Goal: Participate in discussion: Engage in conversation with other users on a specific topic

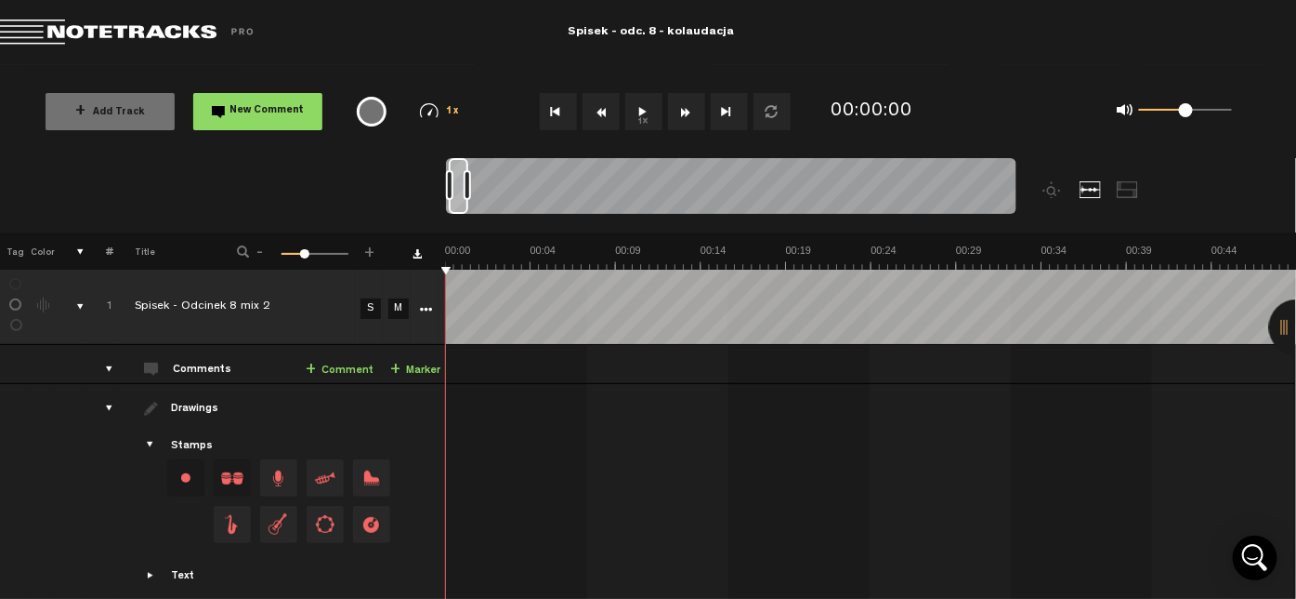
drag, startPoint x: 638, startPoint y: 110, endPoint x: 681, endPoint y: 51, distance: 73.1
click at [681, 51] on md-toolbar "Exit Project Spisek - odc. 8 - kolaudacja" at bounding box center [648, 32] width 1296 height 65
click at [639, 100] on button "1x" at bounding box center [643, 111] width 37 height 37
click at [635, 108] on button "1x" at bounding box center [643, 111] width 37 height 37
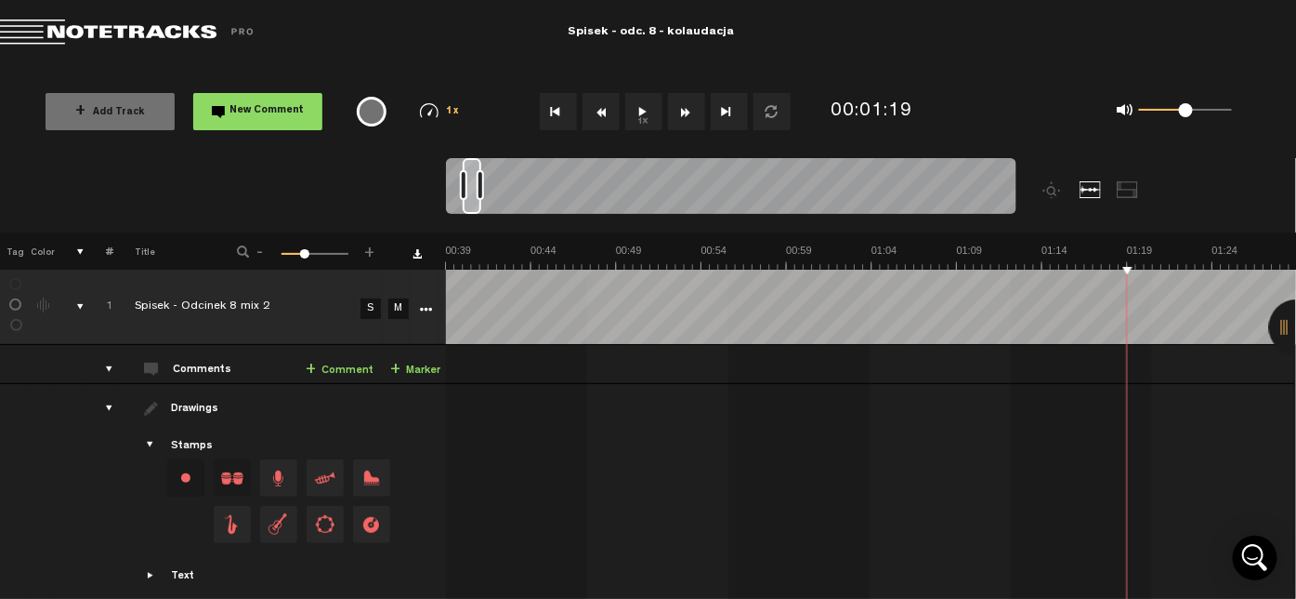
click at [348, 373] on link "+ Comment" at bounding box center [340, 370] width 68 height 21
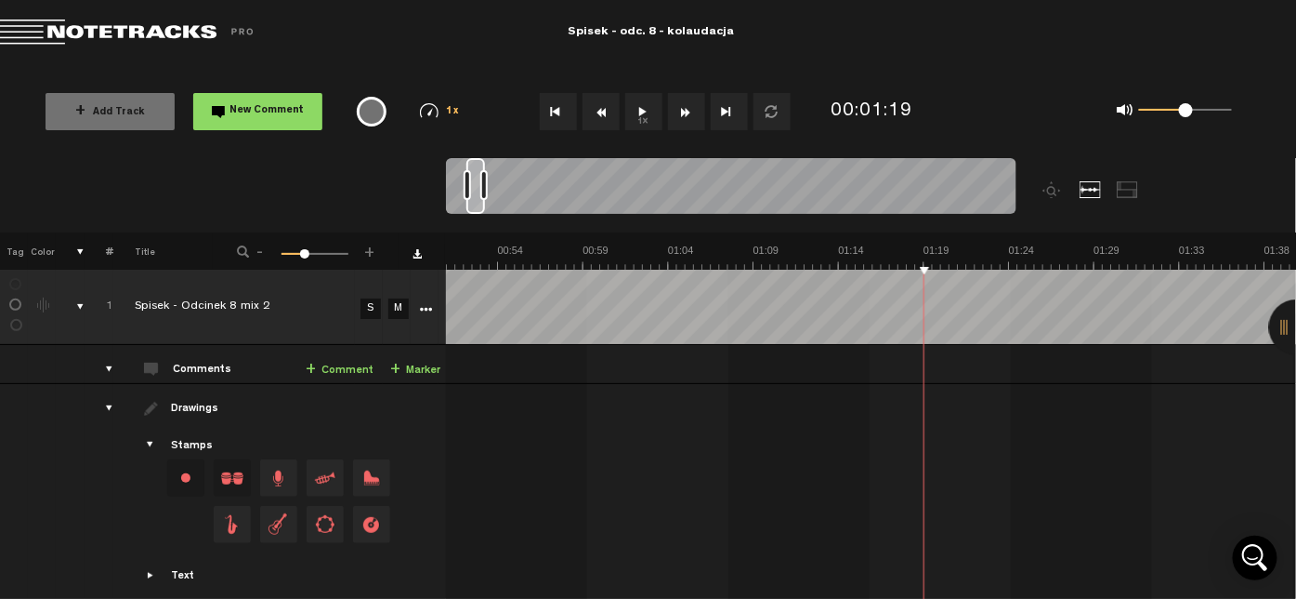
scroll to position [0, 884]
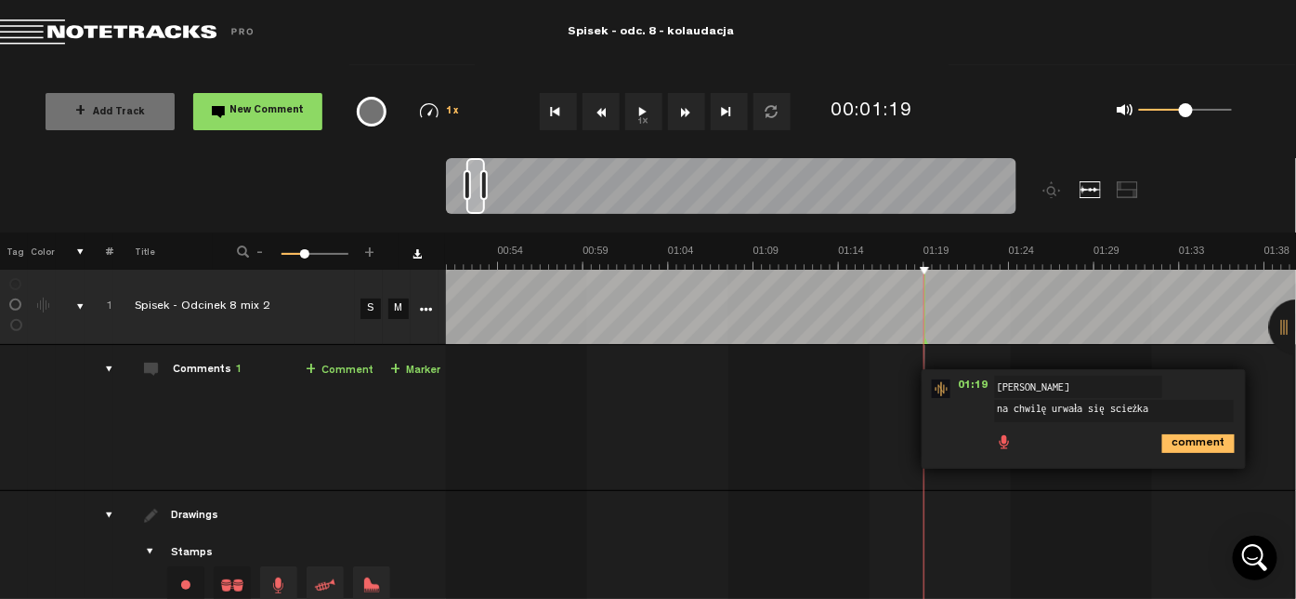
click at [1132, 410] on textarea "na chwilę urwała się scieżka" at bounding box center [1114, 411] width 239 height 22
type textarea "na chwilę urwała się scieżka"
click at [1171, 439] on icon "comment" at bounding box center [1199, 443] width 72 height 19
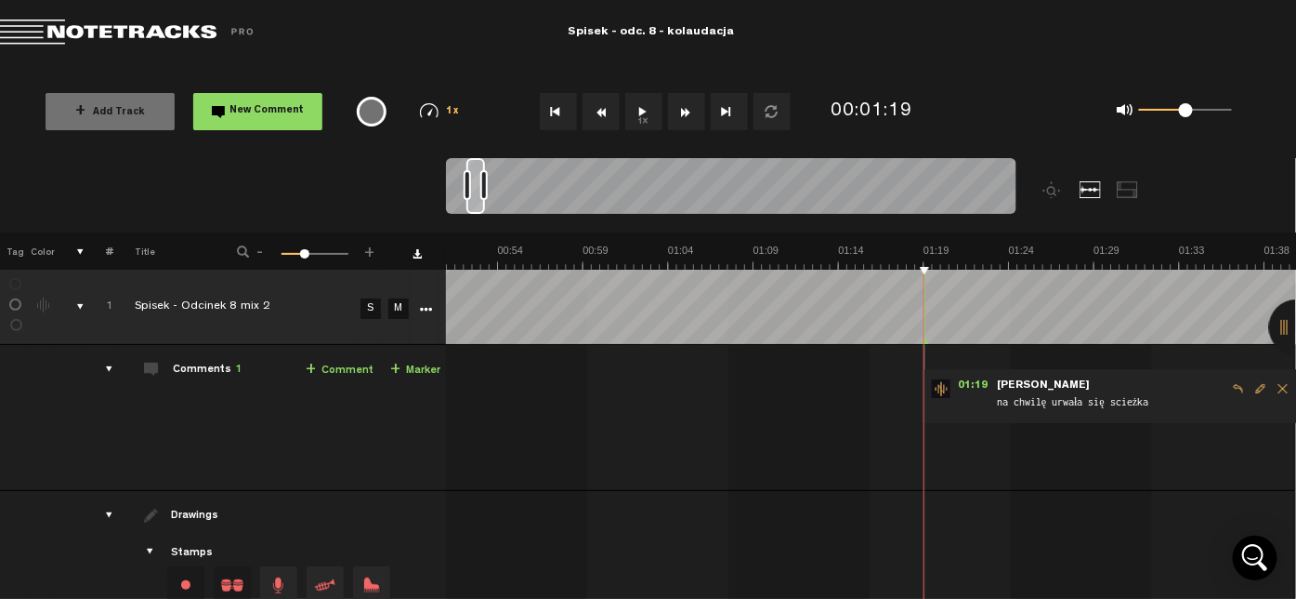
click at [640, 121] on button "1x" at bounding box center [643, 111] width 37 height 37
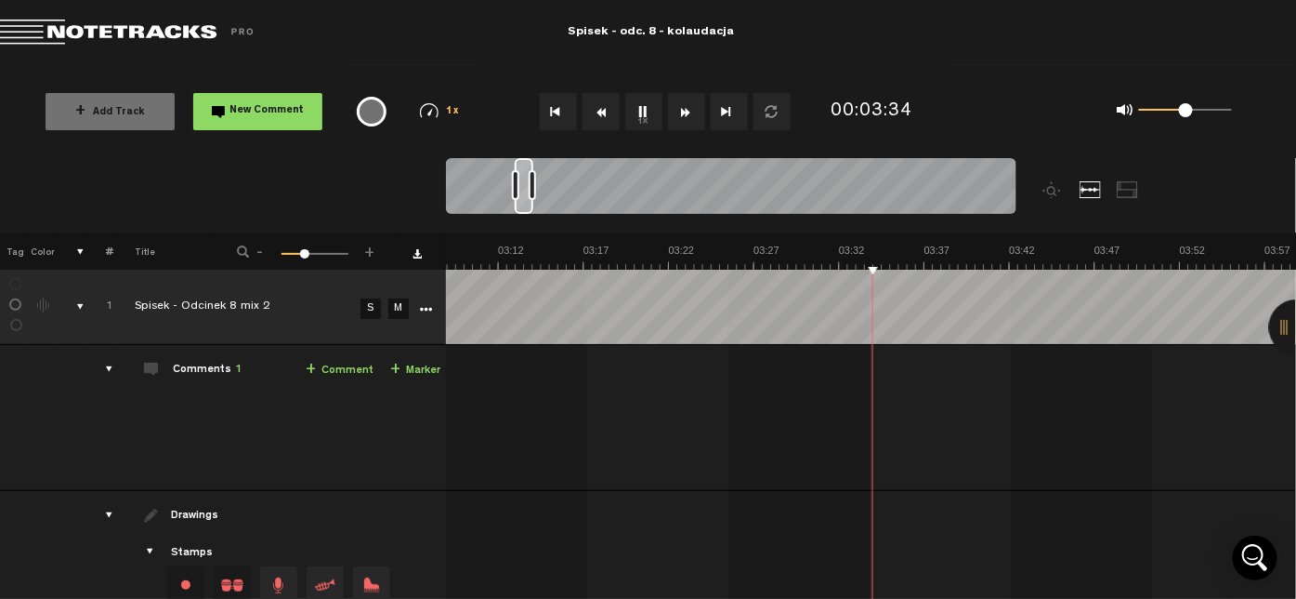
scroll to position [0, 3271]
click at [639, 108] on button "1x" at bounding box center [643, 111] width 37 height 37
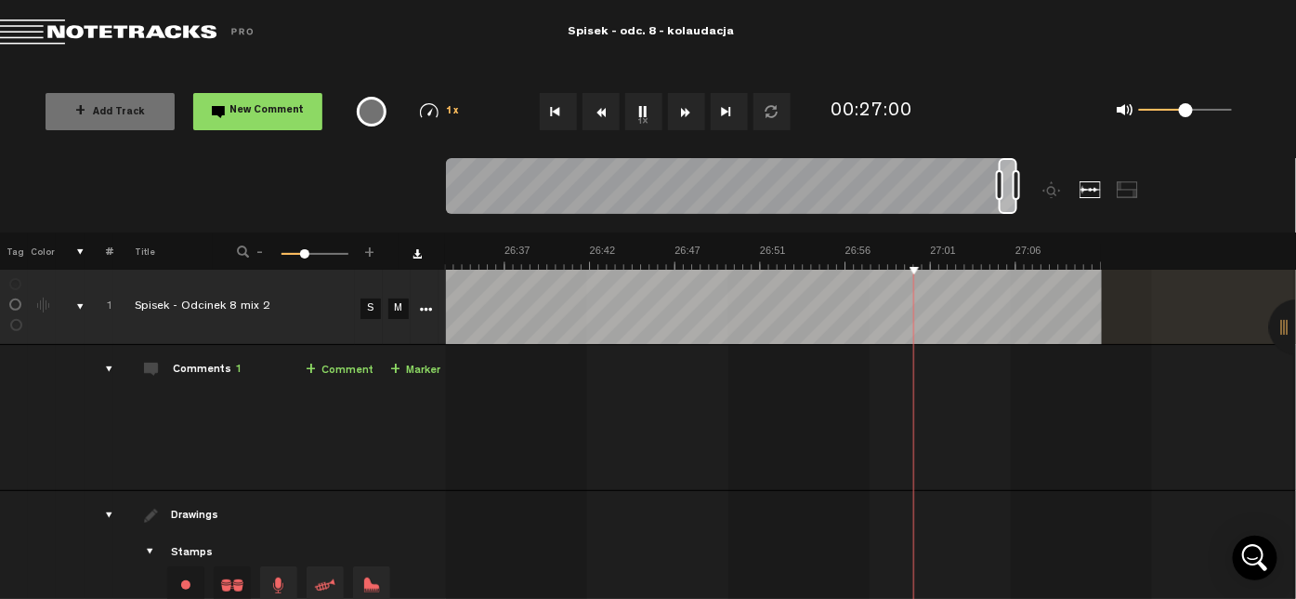
drag, startPoint x: 647, startPoint y: 112, endPoint x: 637, endPoint y: 110, distance: 10.6
drag, startPoint x: 637, startPoint y: 110, endPoint x: 636, endPoint y: 79, distance: 30.7
drag, startPoint x: 636, startPoint y: 79, endPoint x: 669, endPoint y: 50, distance: 44.2
click at [669, 50] on md-toolbar "Exit Project Spisek - odc. 8 - kolaudacja" at bounding box center [648, 32] width 1296 height 65
drag, startPoint x: 639, startPoint y: 118, endPoint x: 642, endPoint y: 65, distance: 53.0
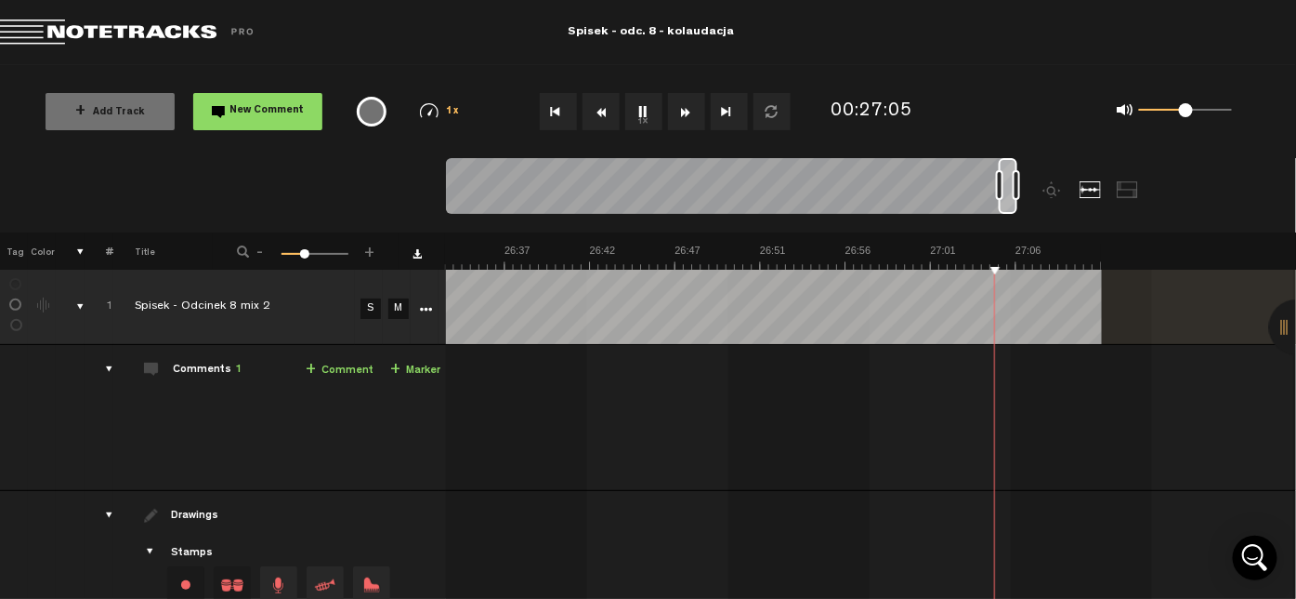
click at [642, 19] on div "X Your screen size is currently not optimal for this view. X Exit Project Spise…" at bounding box center [648, 9] width 1296 height 19
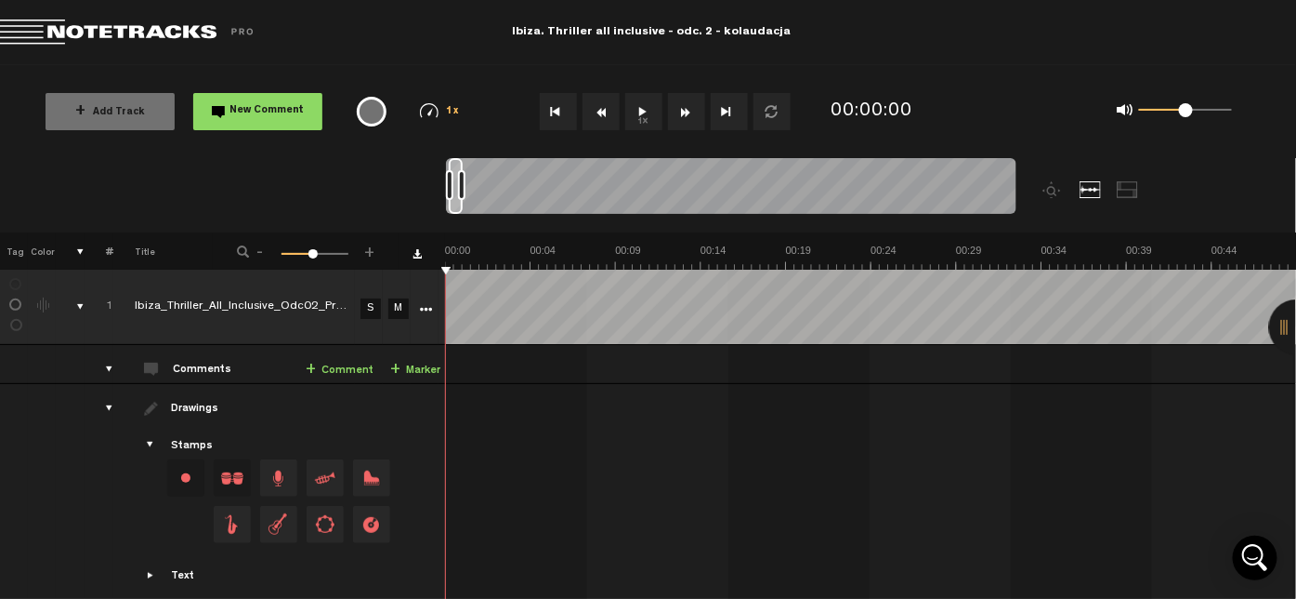
click at [651, 106] on button "1x" at bounding box center [643, 111] width 37 height 37
click at [639, 115] on button "1x" at bounding box center [643, 111] width 37 height 37
click at [634, 108] on button "1x" at bounding box center [643, 111] width 37 height 37
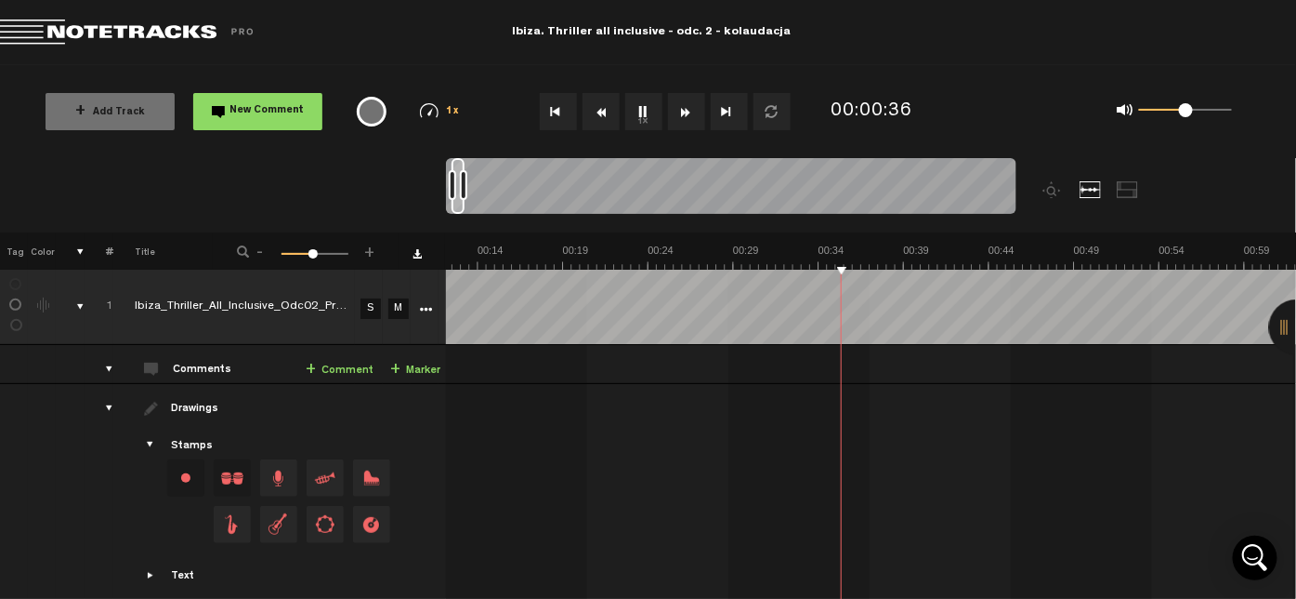
scroll to position [0, 15]
click at [643, 111] on button "1x" at bounding box center [643, 111] width 37 height 37
click at [322, 374] on link "+ Comment" at bounding box center [338, 370] width 68 height 21
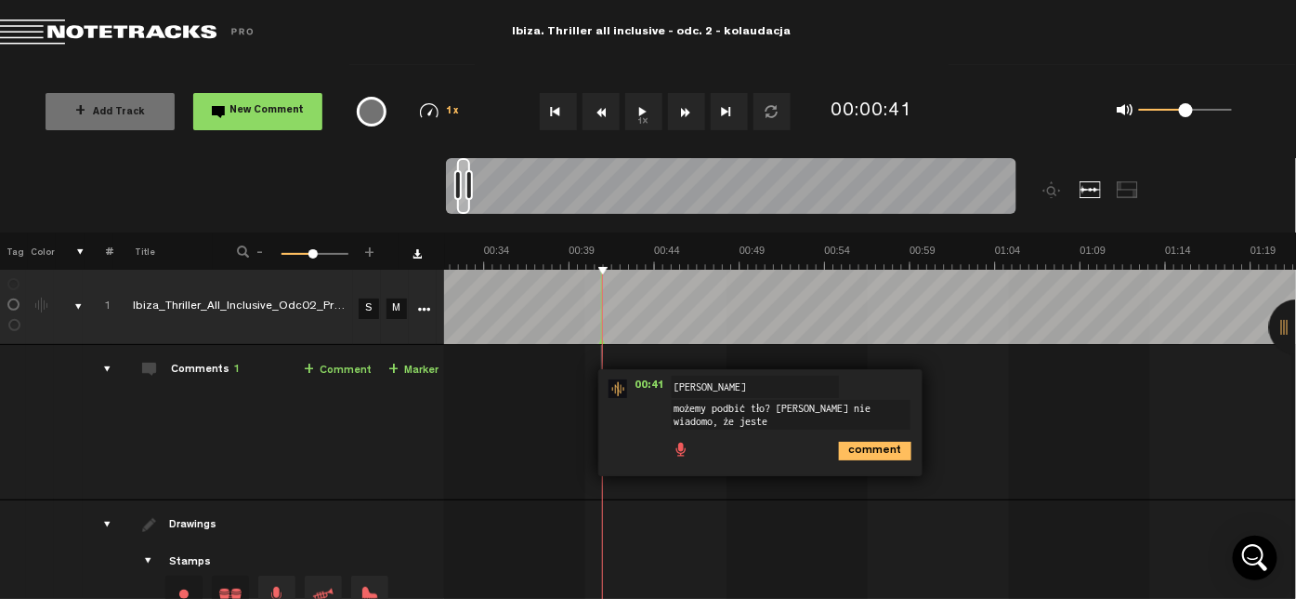
scroll to position [1, 0]
click at [685, 420] on textarea "możemy podbić tło? [PERSON_NAME] nie wiadomo, że jestesmy w pokoju hotelowym," at bounding box center [791, 415] width 239 height 30
click at [841, 404] on textarea "możemy podbić tło? [PERSON_NAME] nie wiadomo, że jestesmy w pokoju hotelowym," at bounding box center [791, 415] width 239 height 30
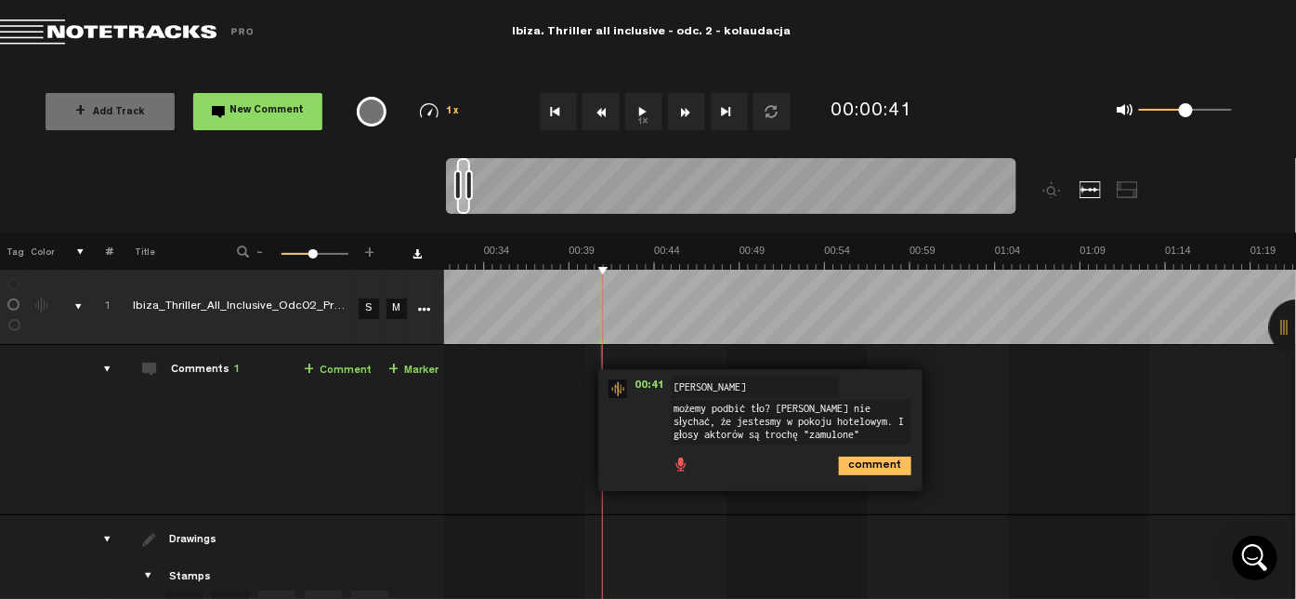
type textarea "możemy podbić tło? [PERSON_NAME] nie słychać, że jestesmy w pokoju hotelowym. I…"
click at [861, 461] on icon "comment" at bounding box center [875, 465] width 72 height 19
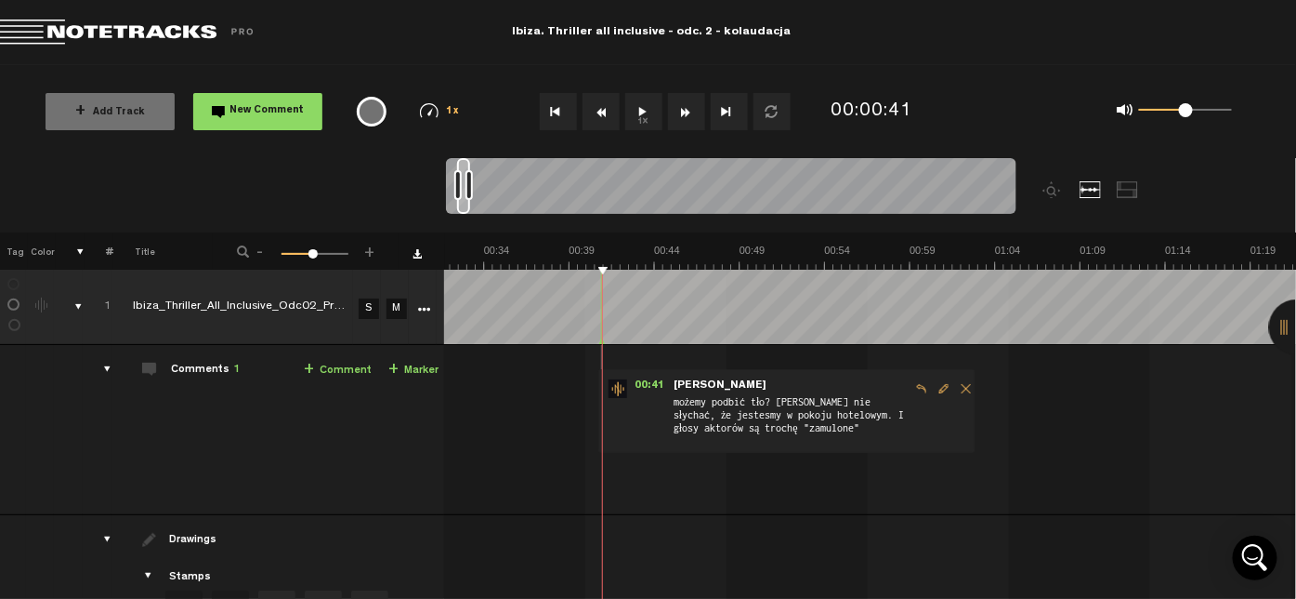
click at [639, 110] on button "1x" at bounding box center [643, 111] width 37 height 37
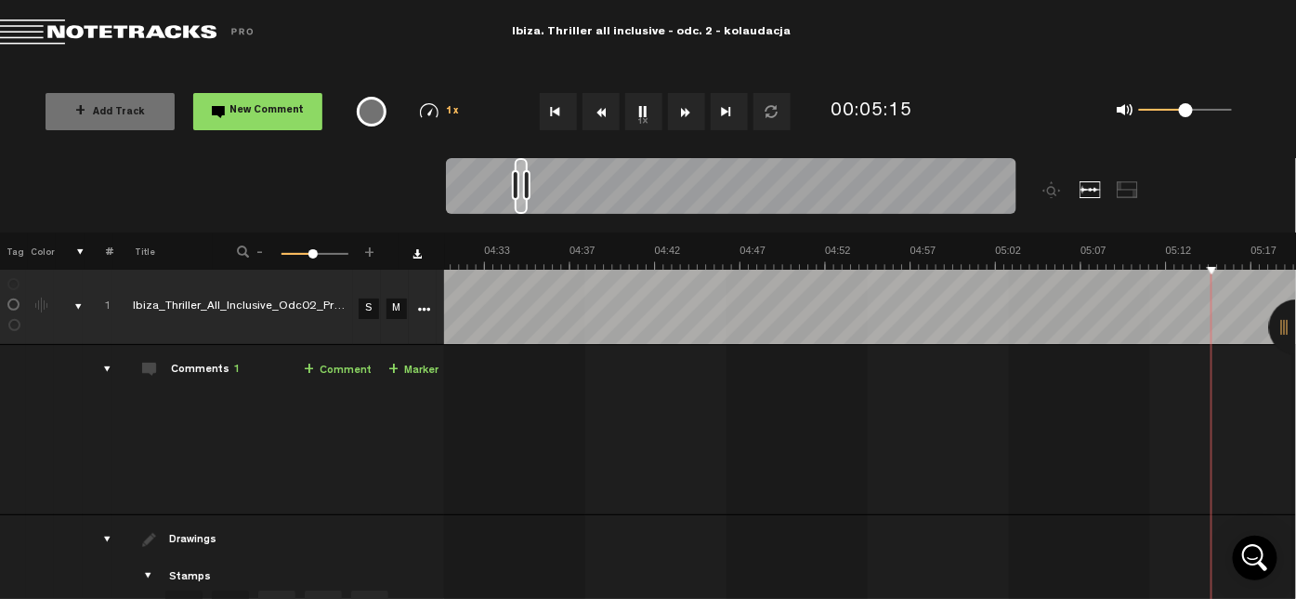
scroll to position [0, 4989]
click at [643, 107] on button "1x" at bounding box center [643, 111] width 37 height 37
click at [323, 375] on link "+ Comment" at bounding box center [338, 370] width 68 height 21
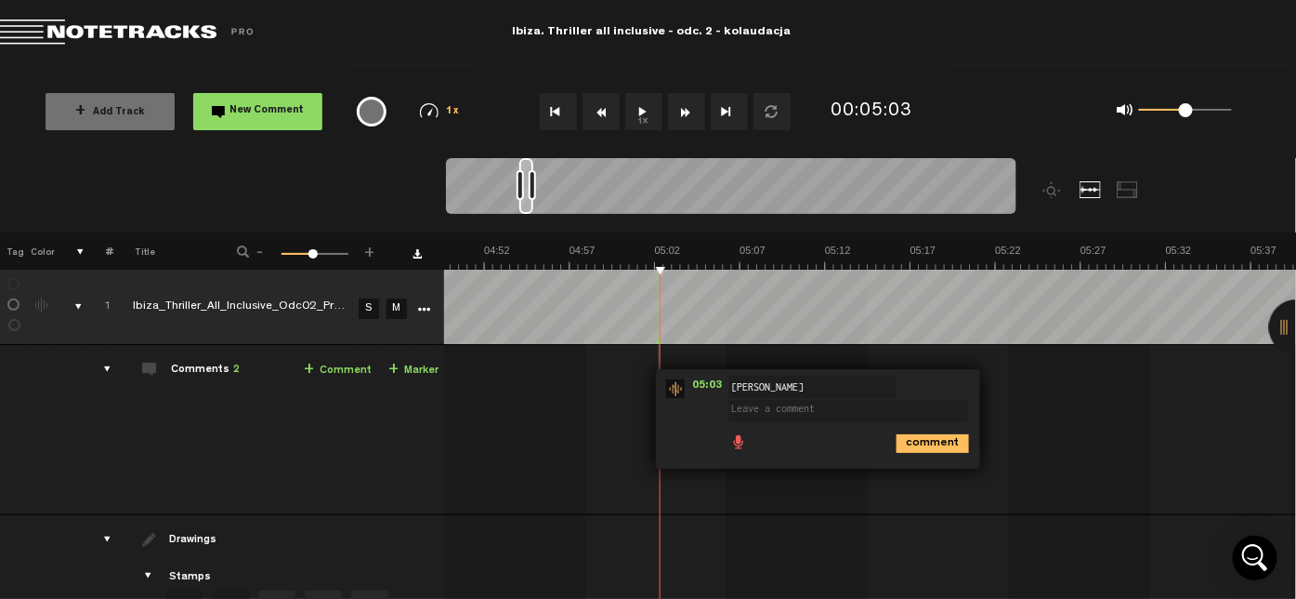
click at [647, 115] on button "1x" at bounding box center [643, 111] width 37 height 37
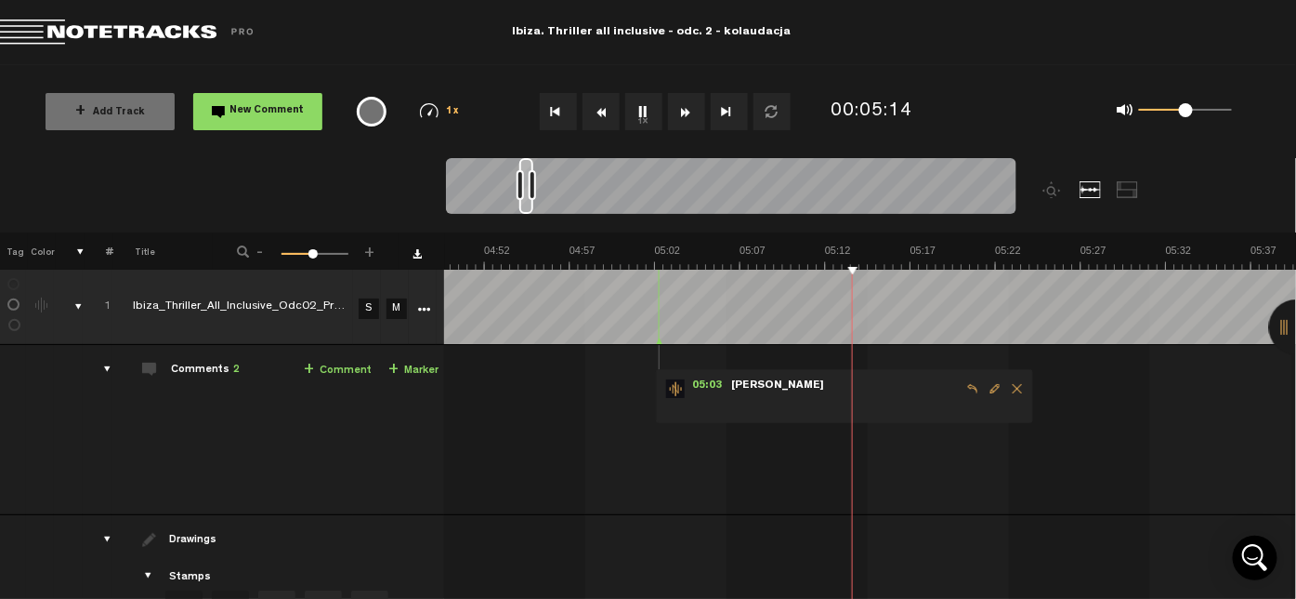
click at [638, 107] on button "1x" at bounding box center [643, 111] width 37 height 37
click at [733, 386] on span "[PERSON_NAME]" at bounding box center [778, 385] width 97 height 13
click at [984, 389] on span "Edit comment" at bounding box center [995, 388] width 22 height 13
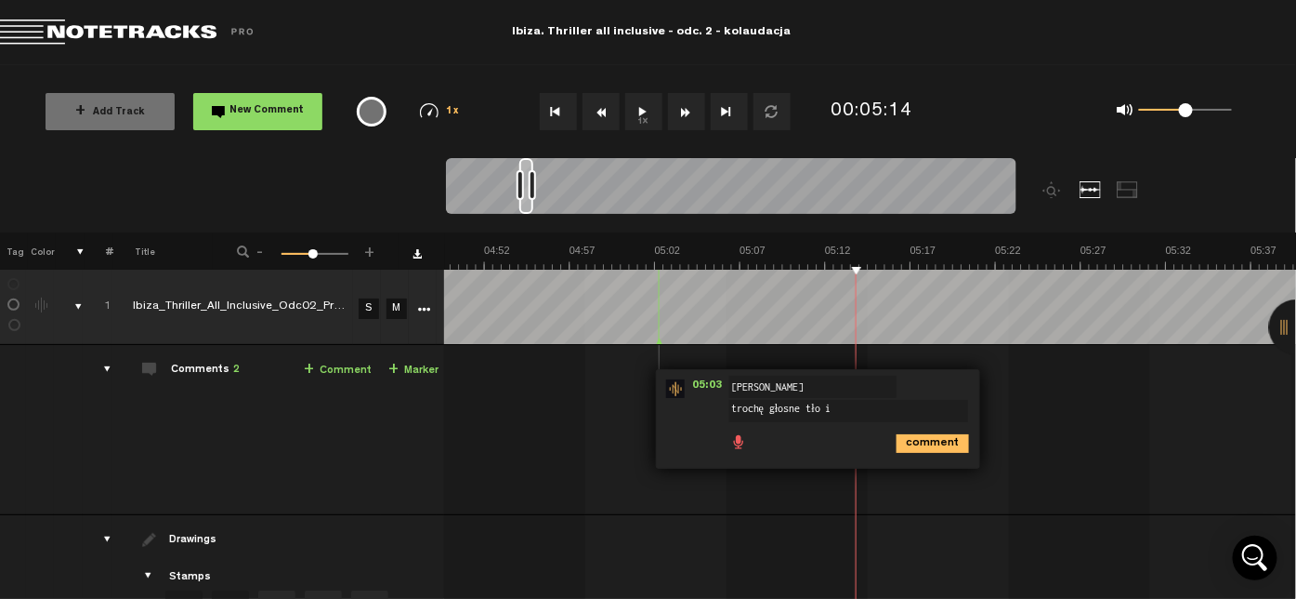
click at [772, 407] on textarea "trochę głosne tło i" at bounding box center [849, 411] width 239 height 22
click at [840, 406] on textarea "trochę głośne tło i" at bounding box center [849, 411] width 239 height 22
type textarea "trochę głośne tło i znów dialogi jakby "zamulone"(skompresowane?)"
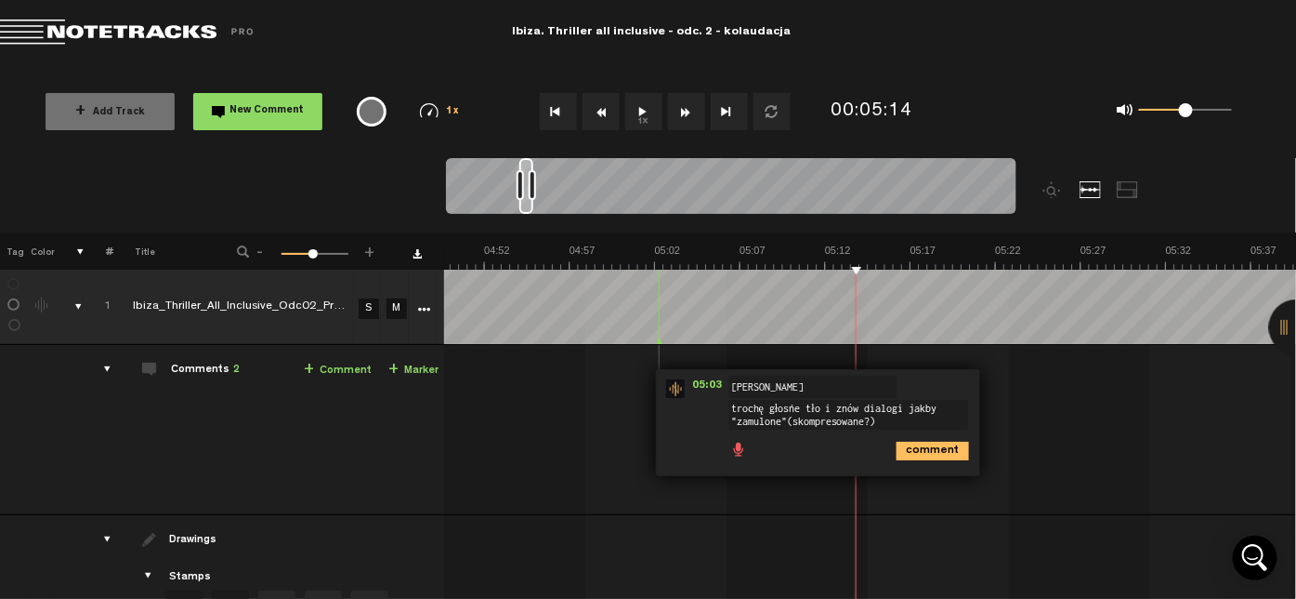
drag, startPoint x: 746, startPoint y: 404, endPoint x: 689, endPoint y: 407, distance: 57.7
click at [689, 407] on div "05:03 - NaN:NaN • : "trochę głośne tło i znów dialogi jakby "zamulone"(skompres…" at bounding box center [818, 422] width 324 height 107
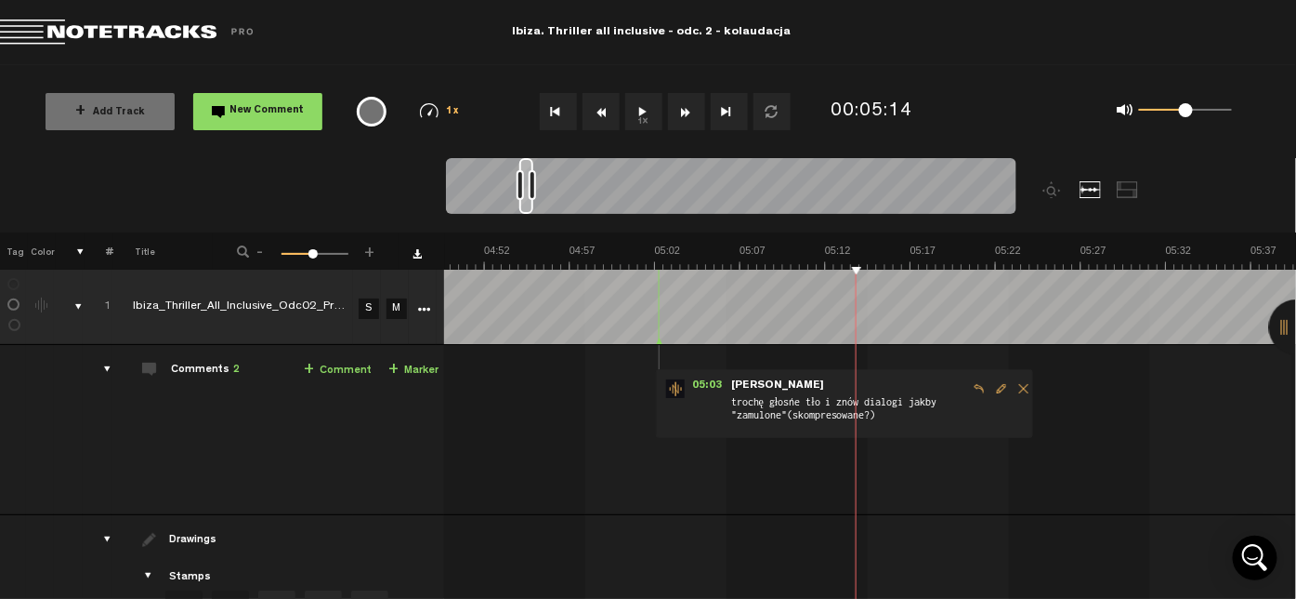
click at [736, 404] on span "trochę głośne tło i znów dialogi jakby "zamulone"(skompresowane?)" at bounding box center [849, 411] width 239 height 35
click at [991, 388] on span "Edit comment" at bounding box center [1002, 388] width 22 height 13
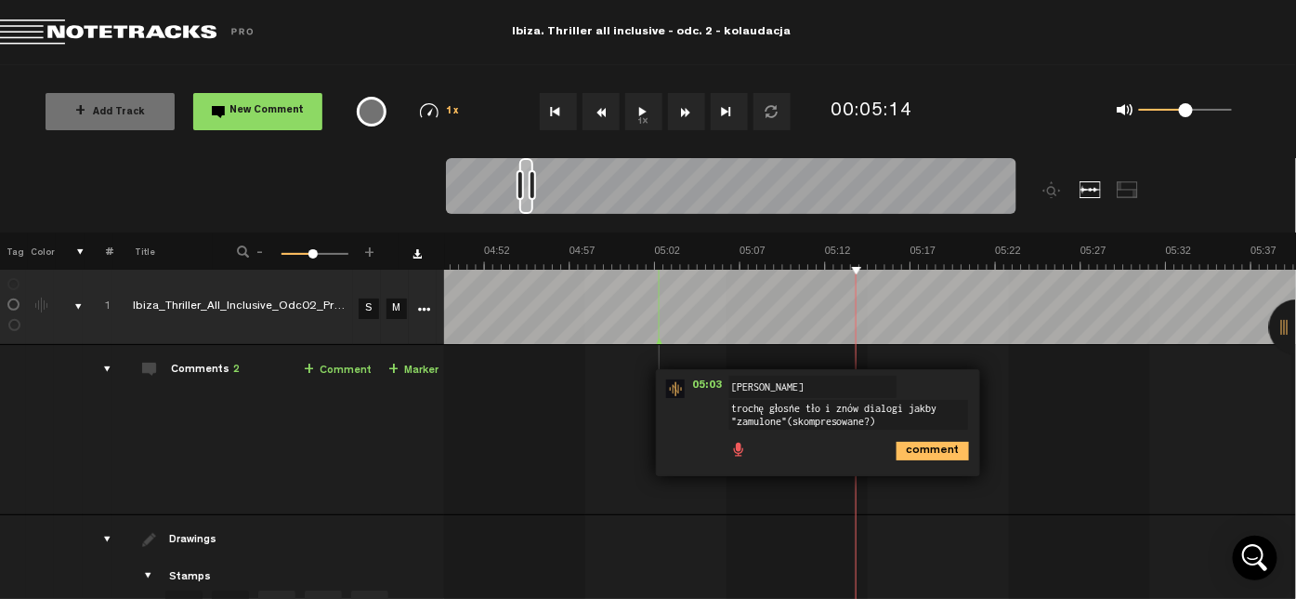
drag, startPoint x: 754, startPoint y: 410, endPoint x: 671, endPoint y: 410, distance: 82.7
click at [671, 410] on div "05:03 - NaN:NaN • : "trochę głośne tło i znów dialogi jakby "zamulone"(skompres…" at bounding box center [818, 422] width 324 height 107
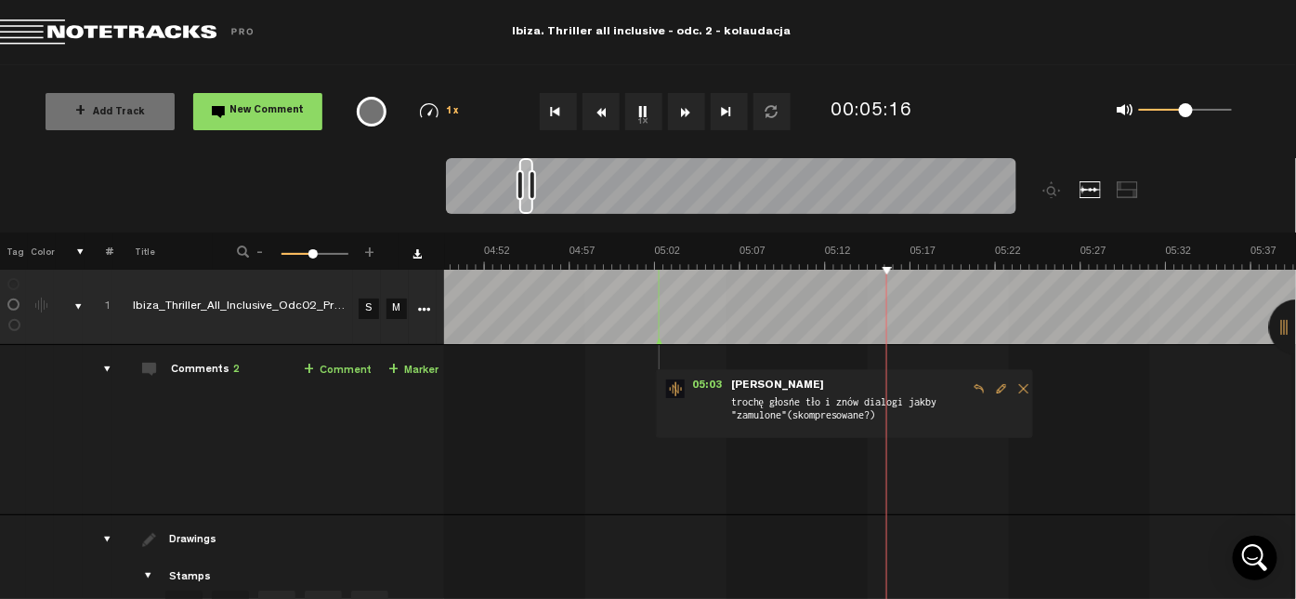
click at [991, 391] on span "Edit comment" at bounding box center [1002, 388] width 22 height 13
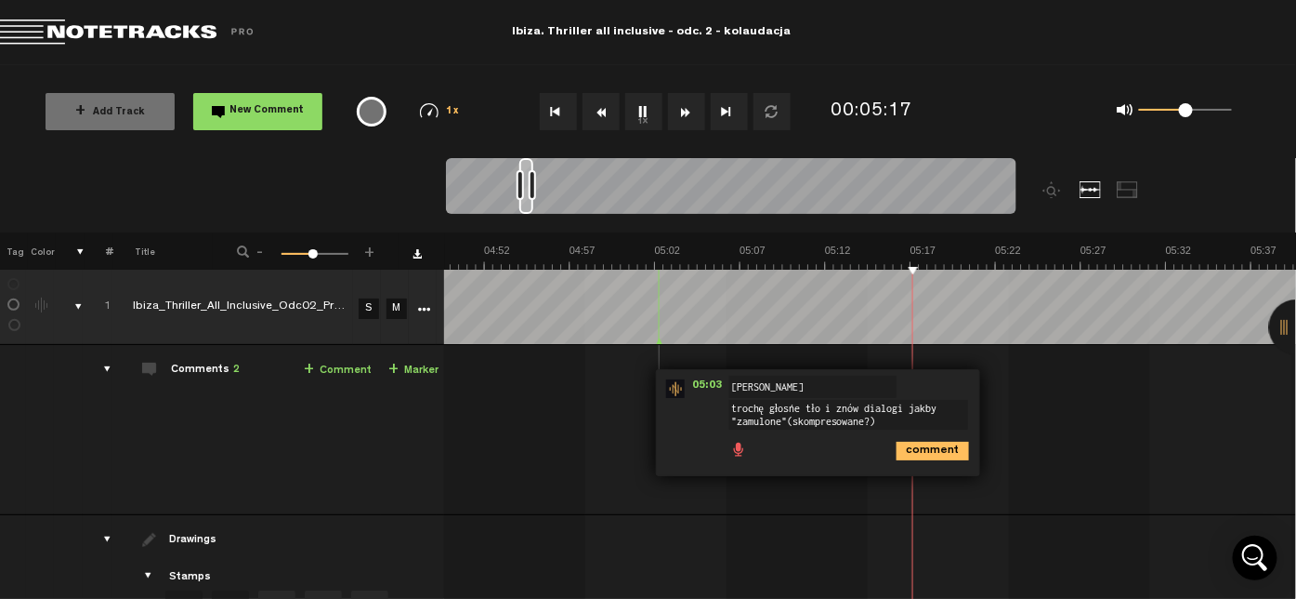
drag, startPoint x: 753, startPoint y: 409, endPoint x: 677, endPoint y: 407, distance: 76.2
click at [677, 407] on div "05:03 - NaN:NaN • : "trochę głośne tło i znów dialogi jakby "zamulone"(skompres…" at bounding box center [818, 422] width 324 height 107
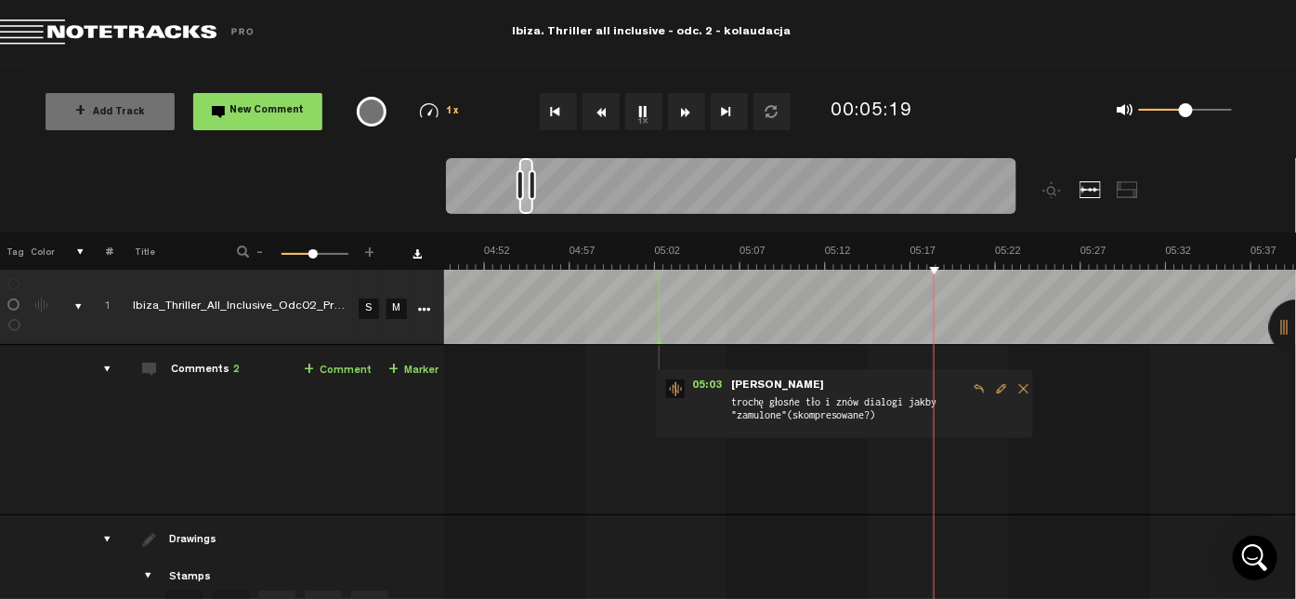
click at [730, 417] on span "trochę głośne tło i znów dialogi jakby "zamulone"(skompresowane?)" at bounding box center [849, 411] width 239 height 35
click at [732, 411] on span "trochę głośne tło i znów dialogi jakby "zamulone"(skompresowane?)" at bounding box center [849, 411] width 239 height 35
click at [991, 386] on span "Edit comment" at bounding box center [1002, 388] width 22 height 13
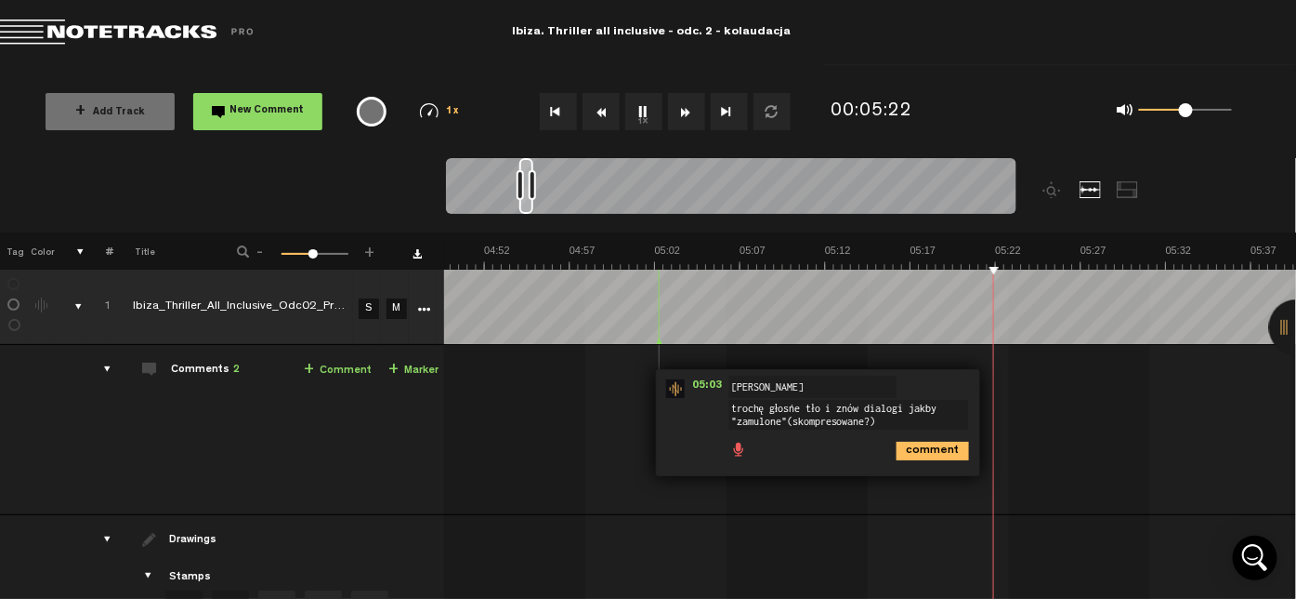
drag, startPoint x: 755, startPoint y: 405, endPoint x: 730, endPoint y: 405, distance: 24.2
click at [730, 405] on textarea "trochę głośne tło i znów dialogi jakby "zamulone"(skompresowane?)" at bounding box center [849, 415] width 239 height 30
type textarea "byt głośne tło i znów dialogi jakby "zamulone"(skompresowane?)"
click at [902, 452] on icon "comment" at bounding box center [933, 450] width 72 height 19
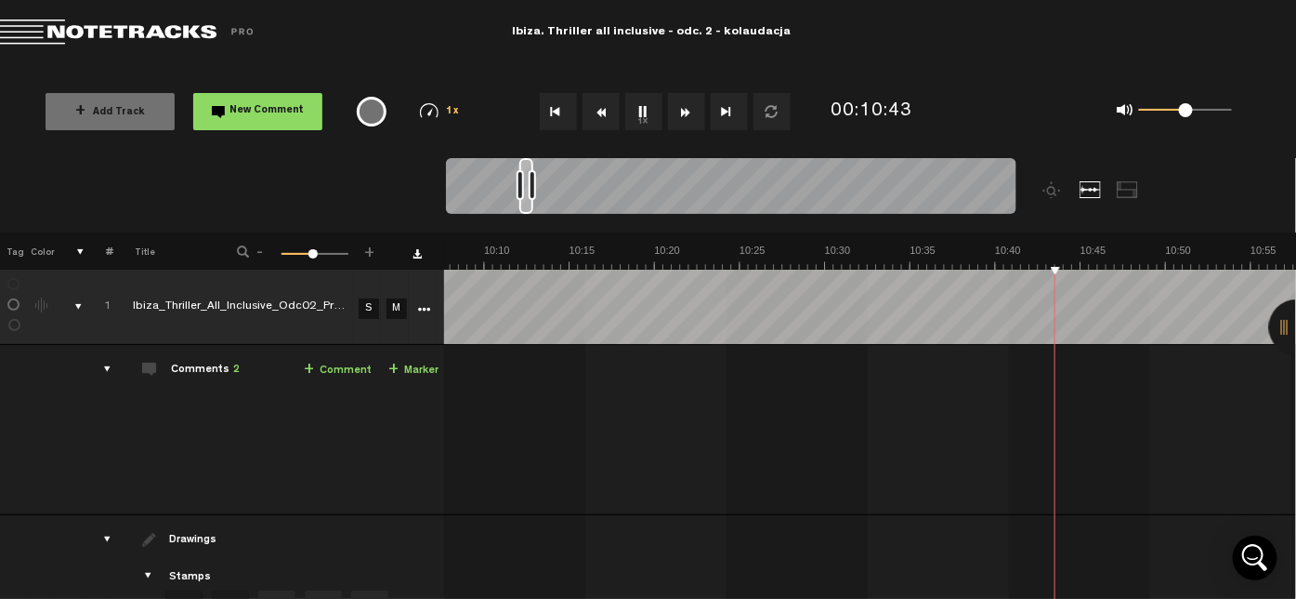
scroll to position [0, 10444]
click at [639, 110] on button "1x" at bounding box center [643, 111] width 37 height 37
click at [649, 112] on button "1x" at bounding box center [643, 111] width 37 height 37
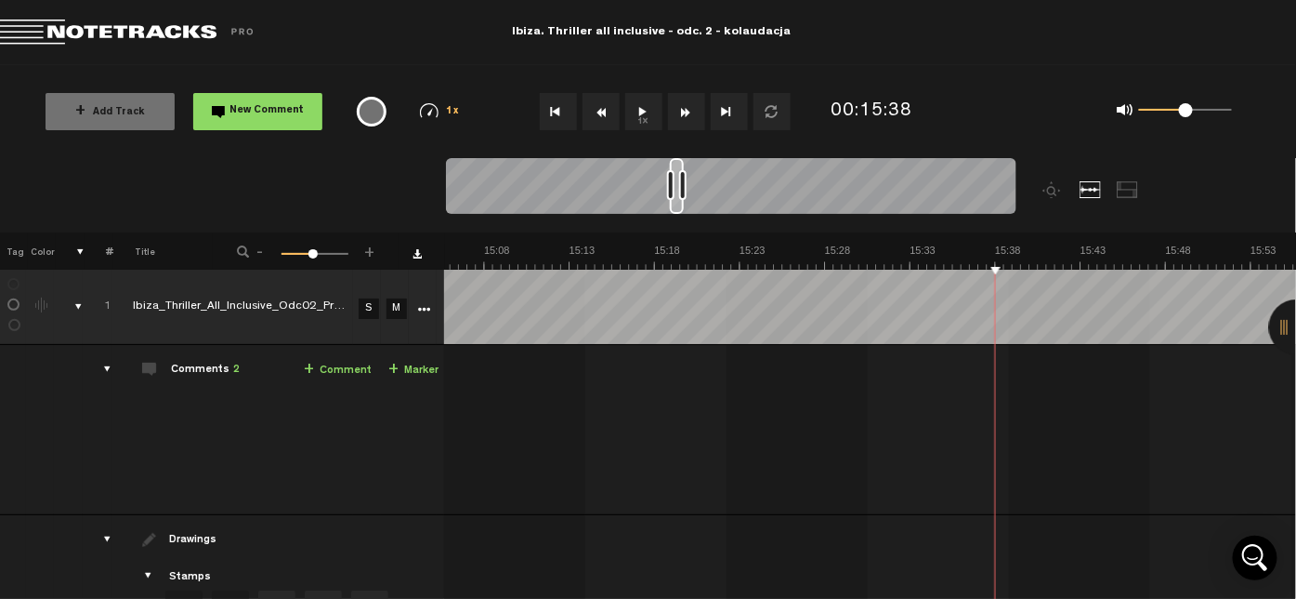
click at [646, 109] on button "1x" at bounding box center [643, 111] width 37 height 37
click at [639, 118] on button "1x" at bounding box center [643, 111] width 37 height 37
click at [328, 367] on link "+ Comment" at bounding box center [338, 370] width 68 height 21
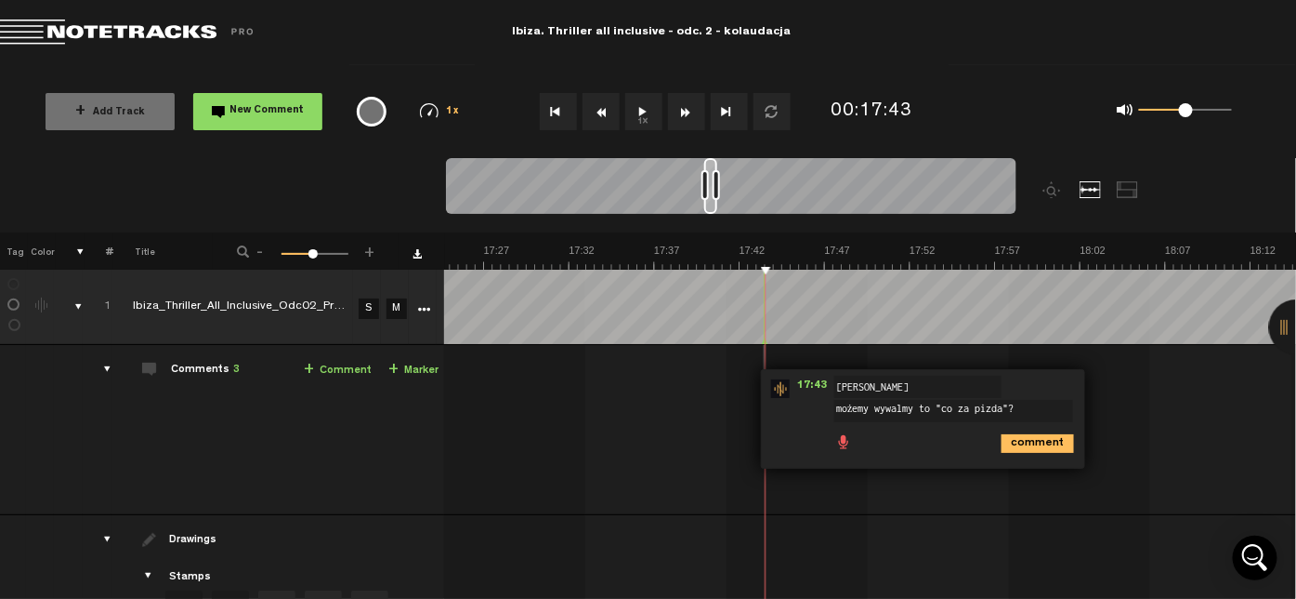
type textarea "możemy wywalmy to "co za pizda"?"
click at [1004, 441] on icon "comment" at bounding box center [1038, 443] width 72 height 19
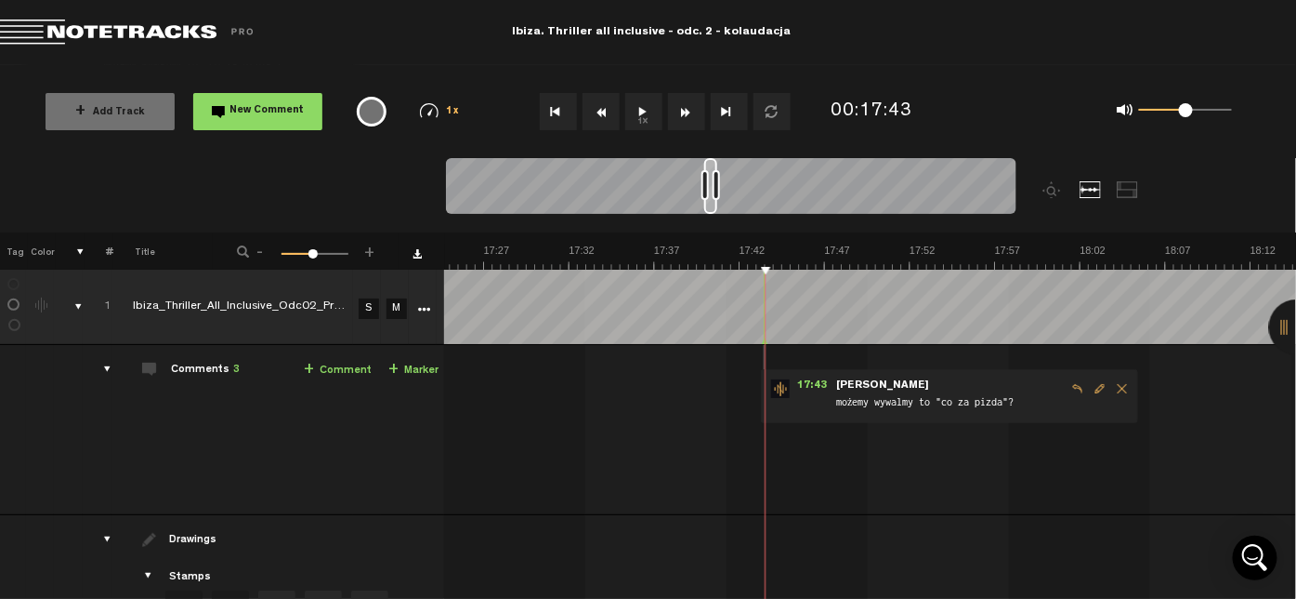
click at [640, 112] on button "1x" at bounding box center [643, 111] width 37 height 37
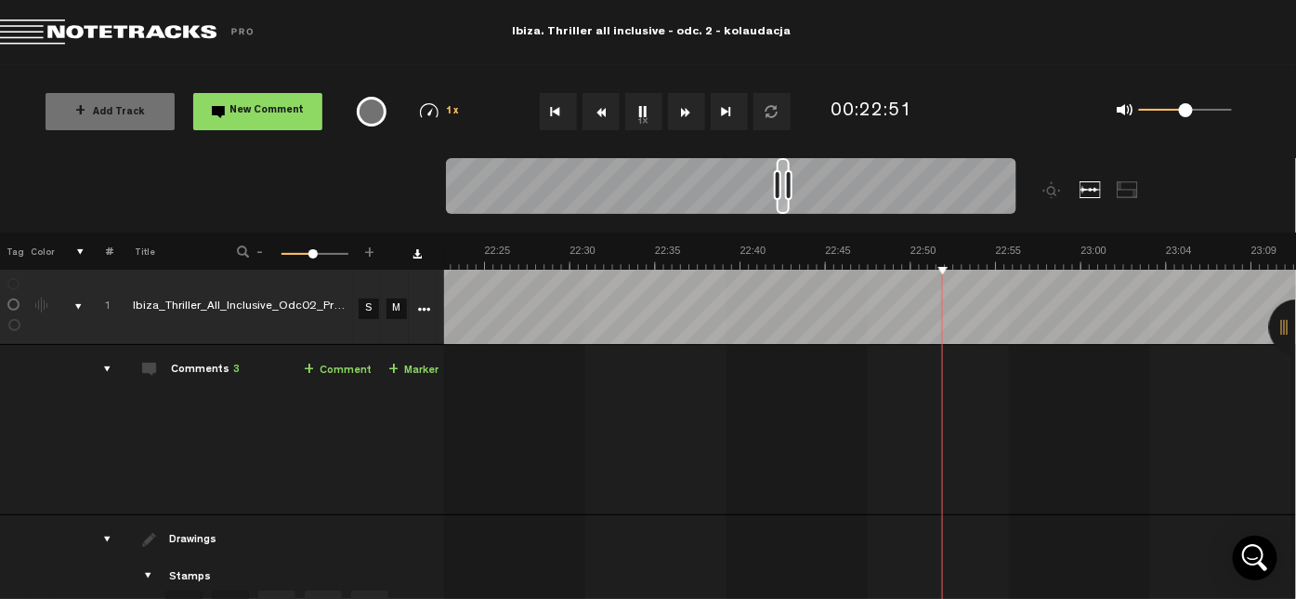
scroll to position [0, 23056]
click at [642, 119] on button "1x" at bounding box center [643, 111] width 37 height 37
click at [334, 368] on link "+ Comment" at bounding box center [338, 370] width 68 height 21
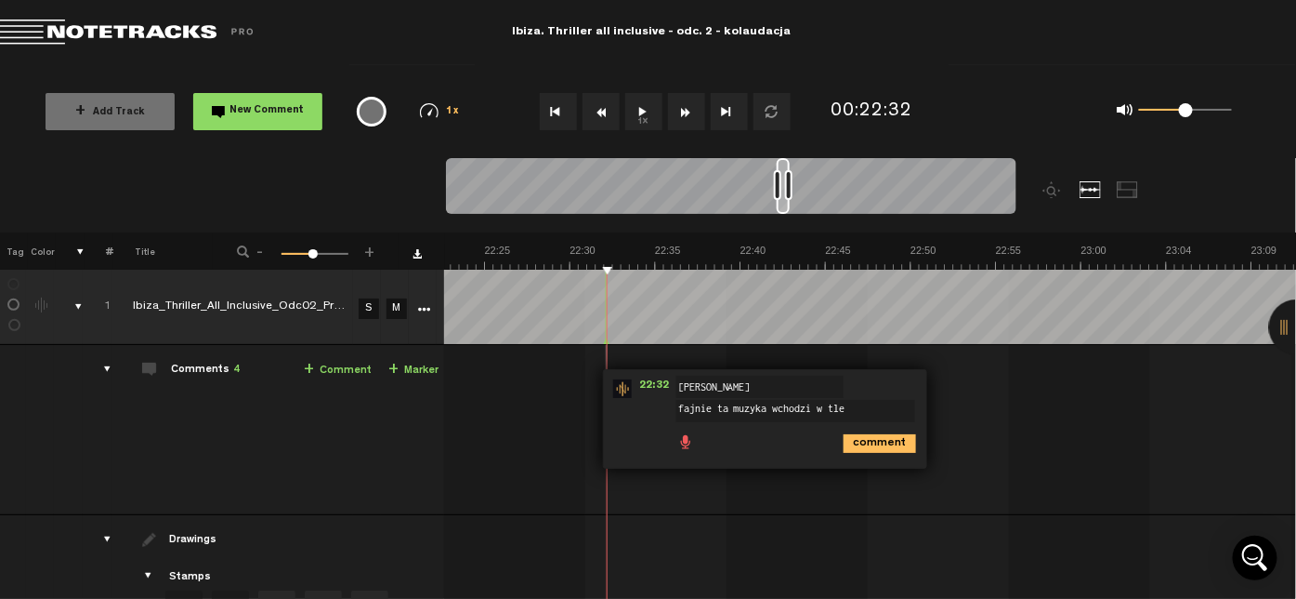
type textarea "fajnie ta muzyka wchodzi w tle"
click at [855, 446] on icon "comment" at bounding box center [880, 443] width 72 height 19
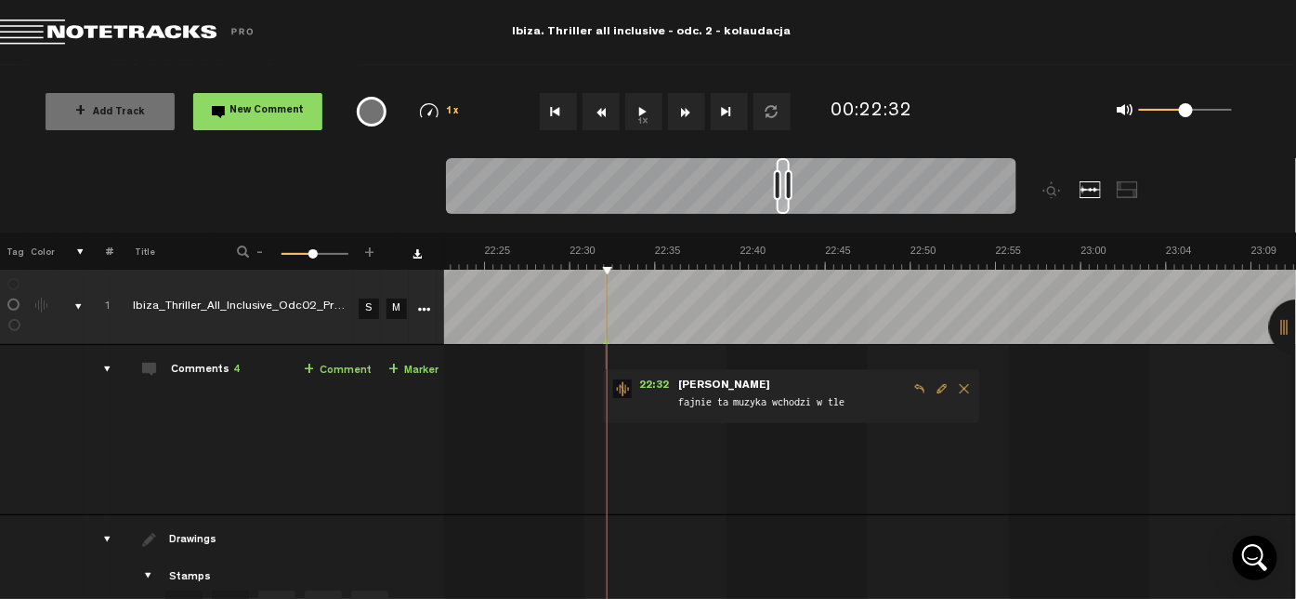
click at [639, 112] on button "1x" at bounding box center [643, 111] width 37 height 37
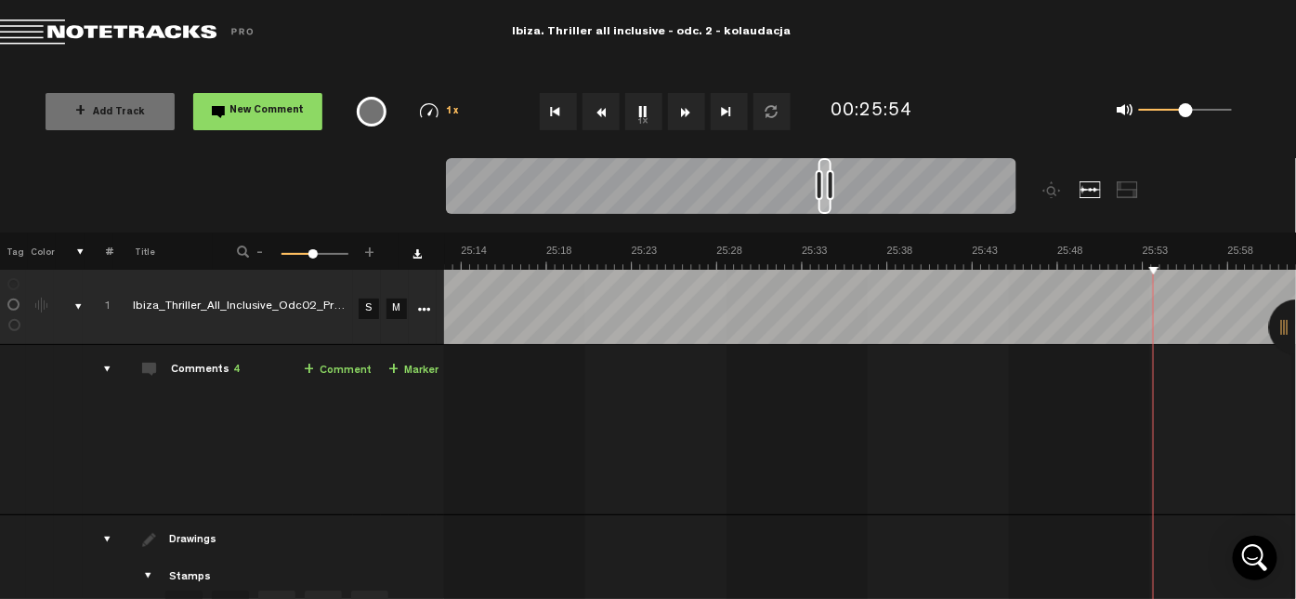
scroll to position [0, 25977]
click at [639, 112] on button "1x" at bounding box center [643, 111] width 37 height 37
click at [645, 109] on button "1x" at bounding box center [643, 111] width 37 height 37
click at [331, 380] on link "+ Comment" at bounding box center [338, 370] width 68 height 21
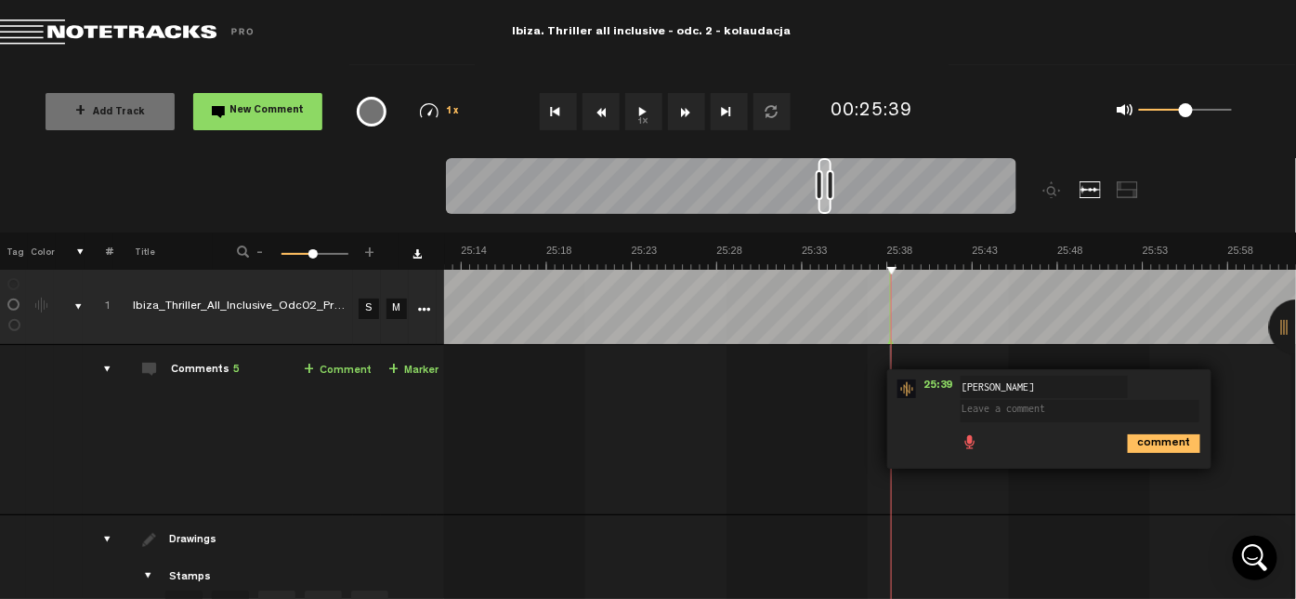
type textarea "c"
click at [976, 403] on textarea "wczesniej był" at bounding box center [1080, 411] width 239 height 22
click at [975, 411] on textarea "wczesniej był" at bounding box center [1080, 411] width 239 height 22
click at [1033, 410] on textarea "wczesniej był" at bounding box center [1080, 411] width 239 height 22
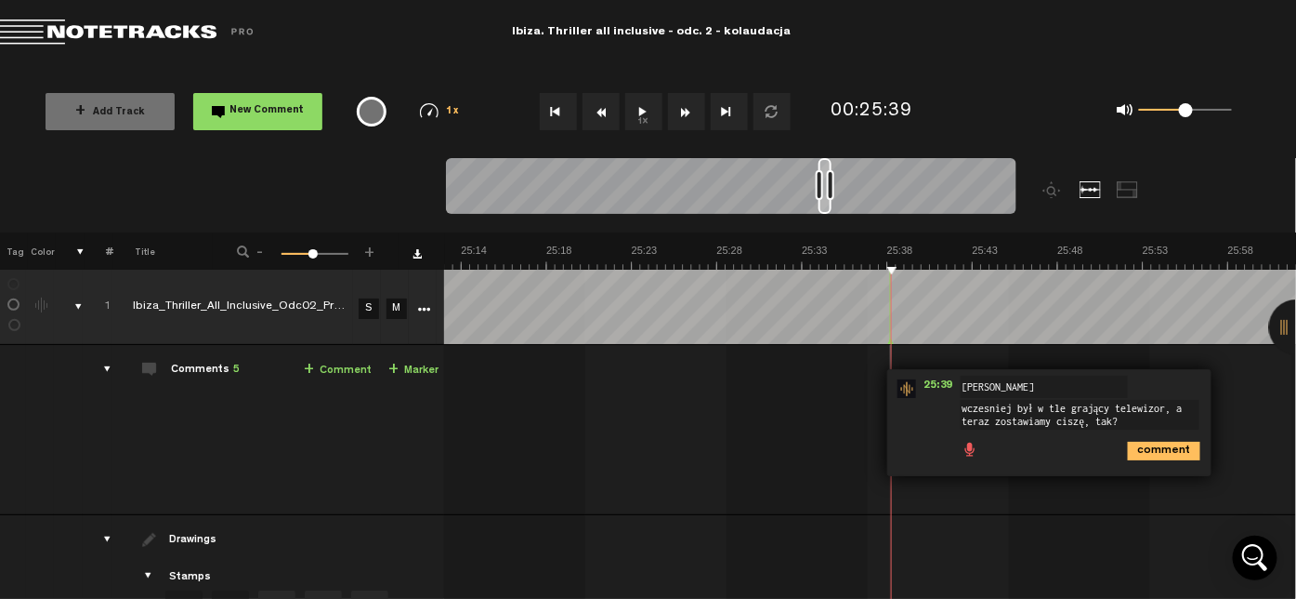
click at [981, 404] on textarea "wczesniej był w tle grający telewizor, a teraz zostawiamy ciszę, tak?" at bounding box center [1080, 415] width 239 height 30
click at [977, 407] on textarea "wczesniej był w tle grający telewizor, a teraz zostawiamy ciszę, tak?" at bounding box center [1080, 415] width 239 height 30
click at [1037, 405] on textarea "wczesniej był w tle grający telewizor, a teraz zostawiamy ciszę, tak?" at bounding box center [1080, 415] width 239 height 30
click at [982, 405] on textarea "wczesniej był w tle grający telewizor, a teraz zostawiamy ciszę, tak?" at bounding box center [1080, 415] width 239 height 30
type textarea "wczesniej był w tle grający telewizor, a teraz zostawiamy ciszę, tak?"
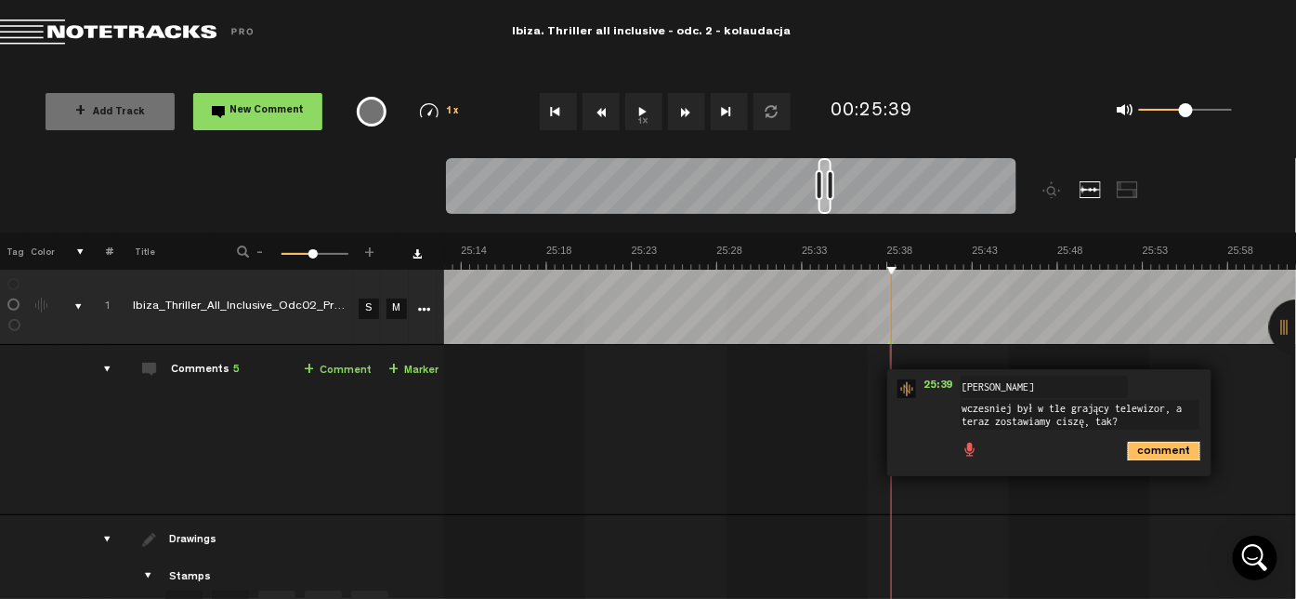
click at [1137, 455] on icon "comment" at bounding box center [1164, 450] width 72 height 19
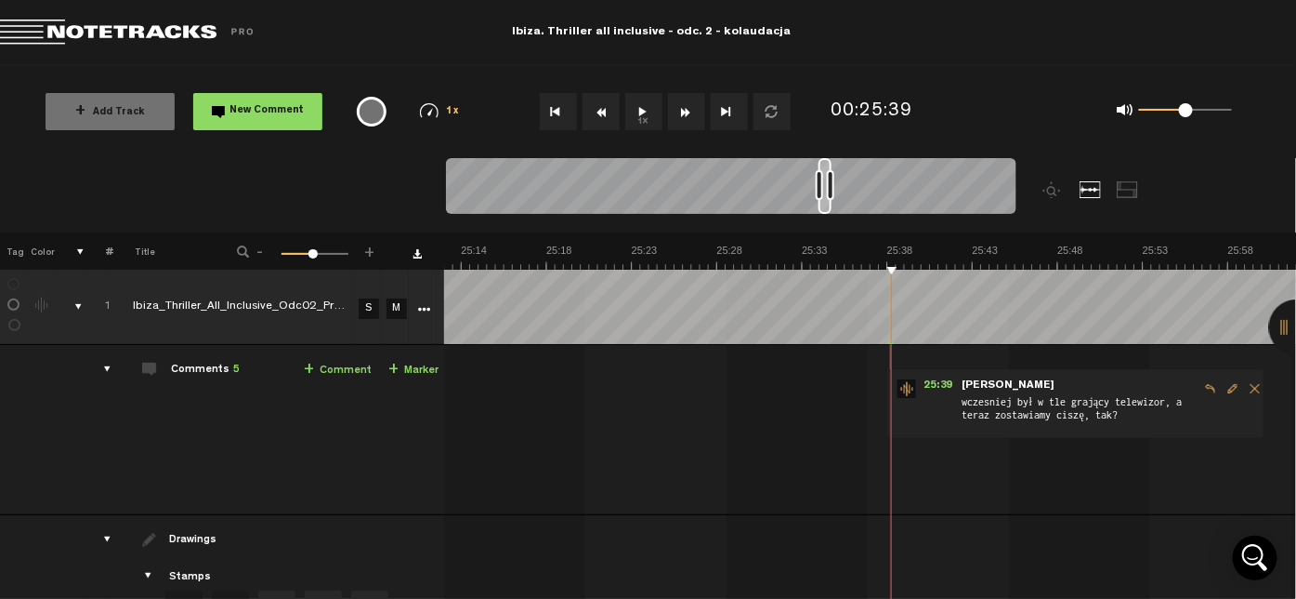
click at [640, 112] on button "1x" at bounding box center [643, 111] width 37 height 37
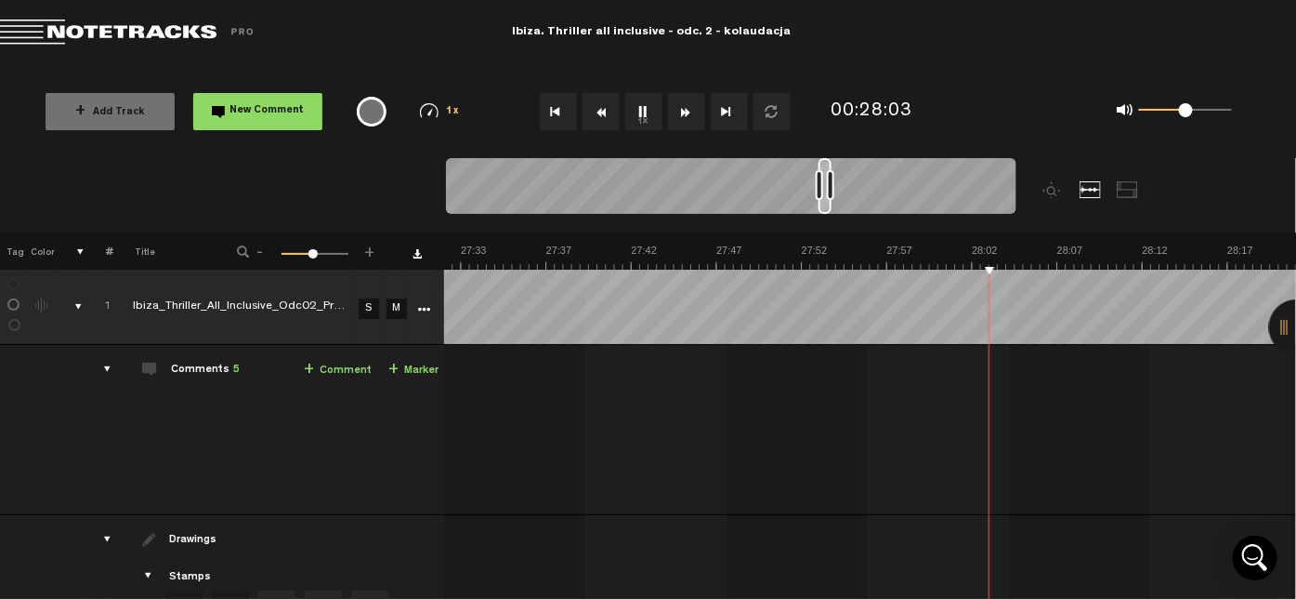
scroll to position [0, 28363]
click at [639, 112] on button "1x" at bounding box center [643, 111] width 37 height 37
click at [334, 370] on link "+ Comment" at bounding box center [338, 370] width 68 height 21
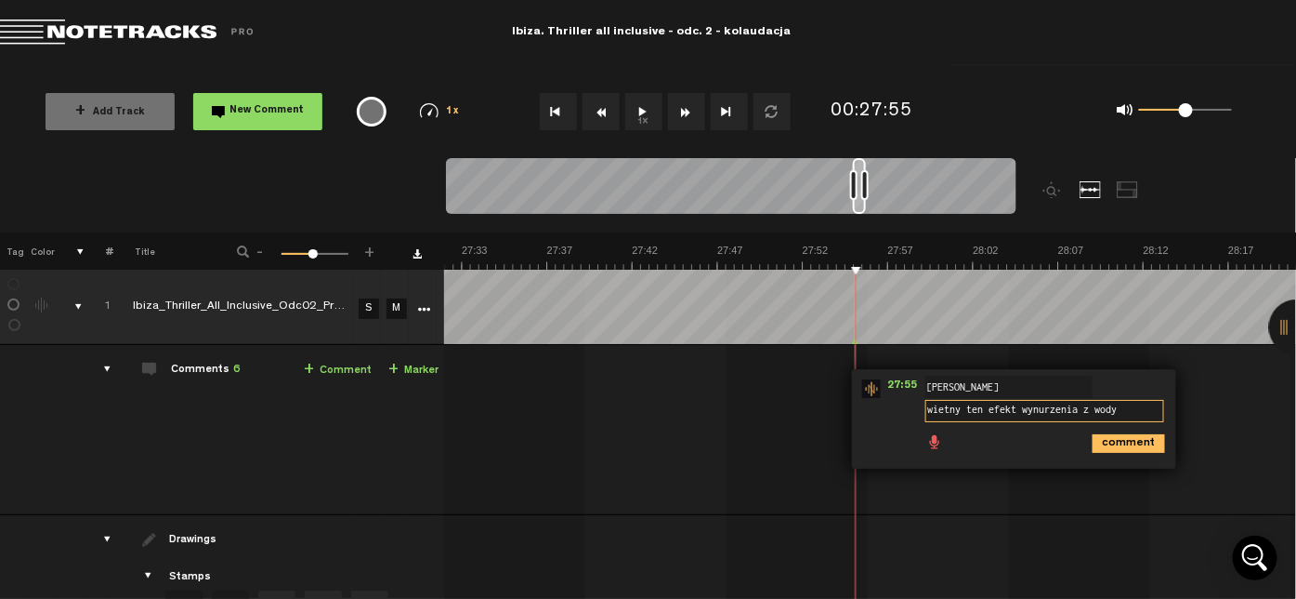
click at [926, 406] on textarea "wietny ten efekt wynurzenia z wody" at bounding box center [1045, 411] width 239 height 22
type textarea "swietny ten efekt wynurzenia z wody"
click at [1099, 451] on div "comment" at bounding box center [1016, 442] width 309 height 36
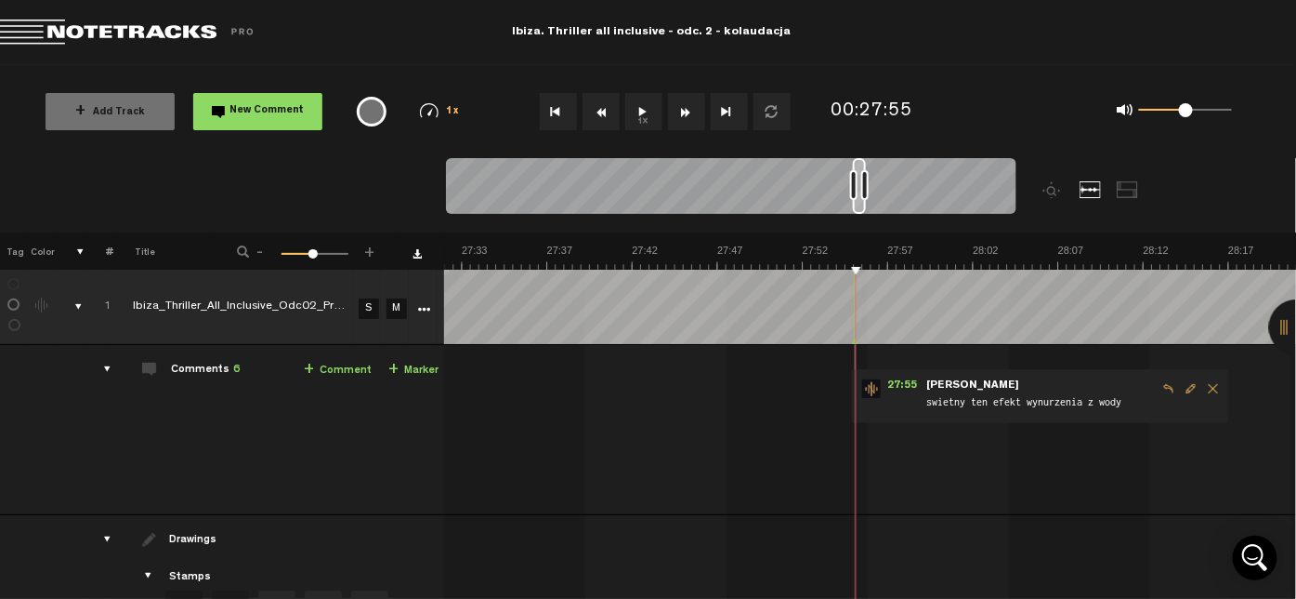
click at [645, 115] on button "1x" at bounding box center [643, 111] width 37 height 37
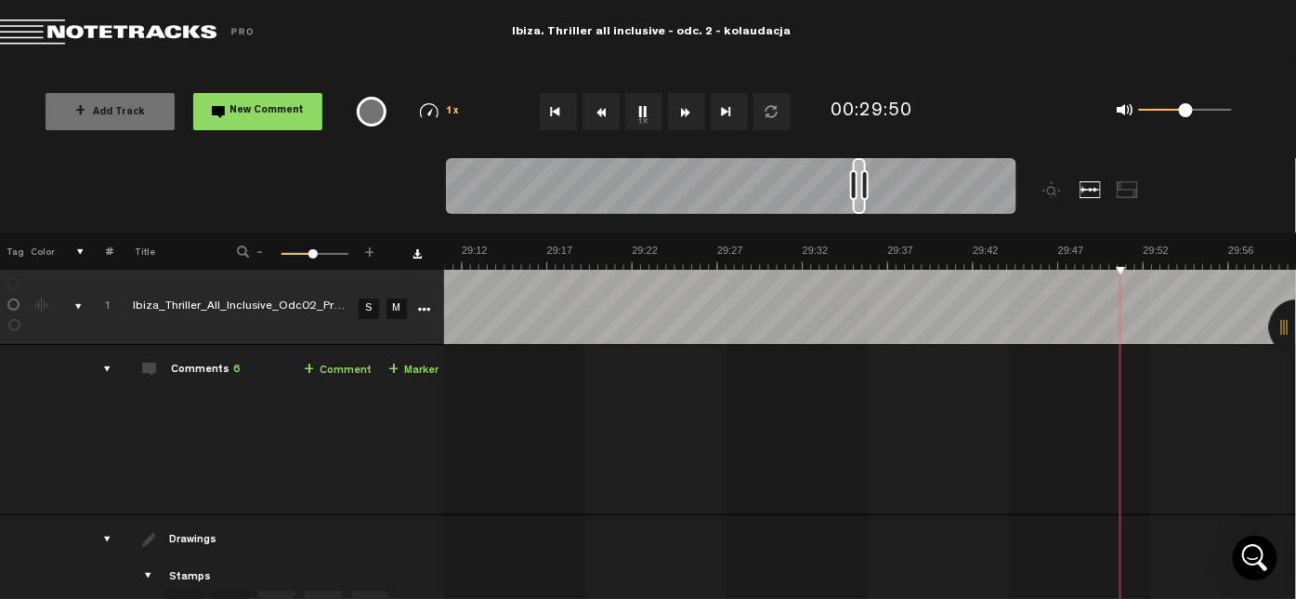
scroll to position [0, 30068]
click at [641, 112] on button "1x" at bounding box center [643, 111] width 37 height 37
